Goal: Use online tool/utility: Utilize a website feature to perform a specific function

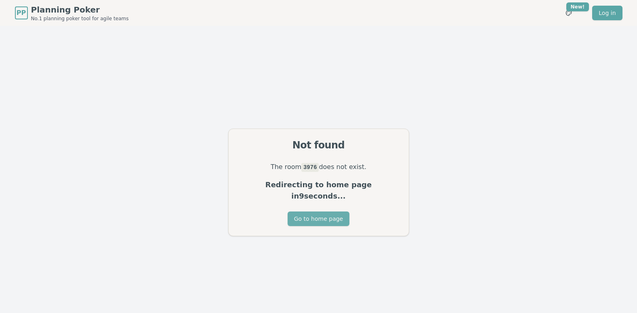
click at [315, 215] on button "Go to home page" at bounding box center [319, 218] width 62 height 15
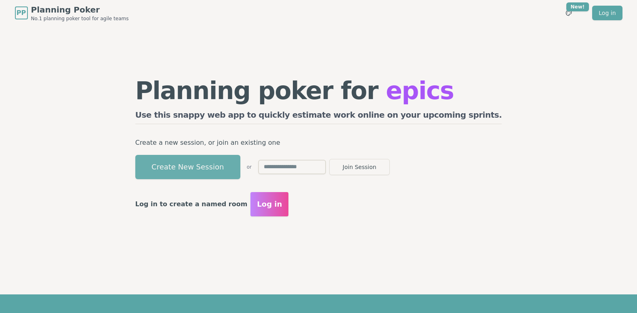
click at [235, 170] on button "Create New Session" at bounding box center [187, 167] width 105 height 24
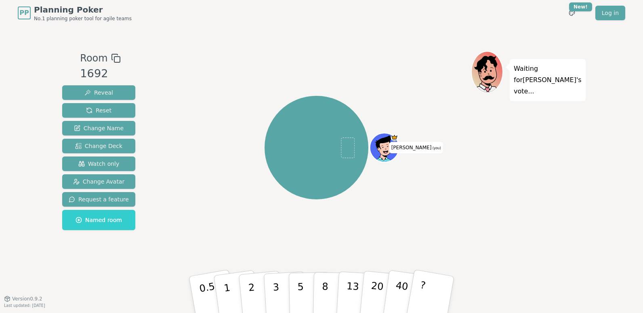
drag, startPoint x: 36, startPoint y: 240, endPoint x: 36, endPoint y: 232, distance: 8.5
click at [36, 241] on div "PP Planning Poker No.1 planning poker tool for agile teams Toggle theme New! Lo…" at bounding box center [321, 156] width 643 height 313
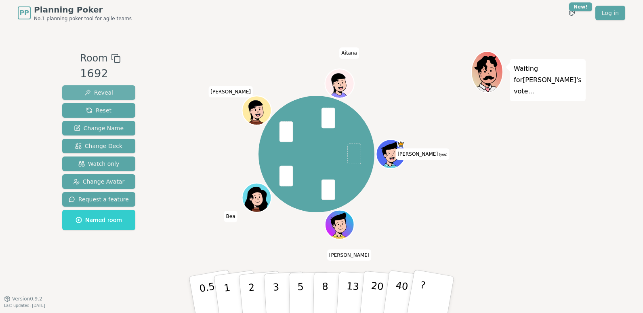
click at [104, 86] on button "Reveal" at bounding box center [98, 92] width 73 height 15
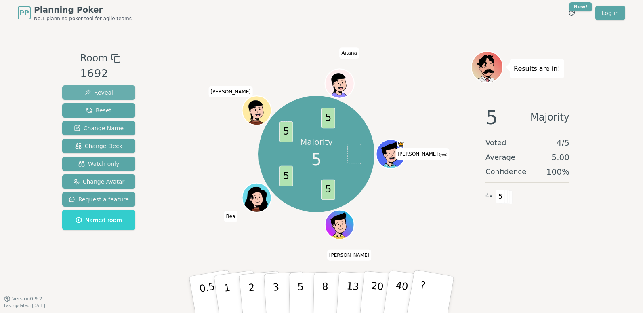
click at [114, 91] on button "Reveal" at bounding box center [98, 92] width 73 height 15
click at [112, 110] on button "Reset" at bounding box center [98, 110] width 73 height 15
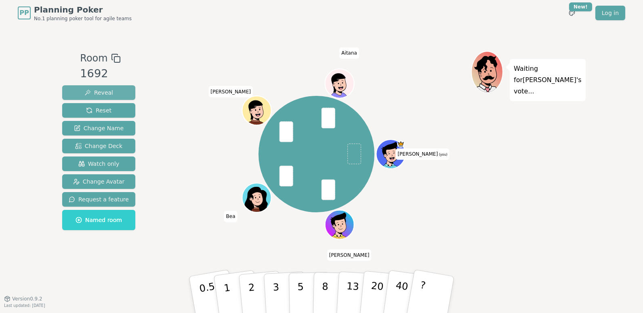
click at [96, 90] on span "Reveal" at bounding box center [98, 92] width 29 height 8
